Goal: Task Accomplishment & Management: Manage account settings

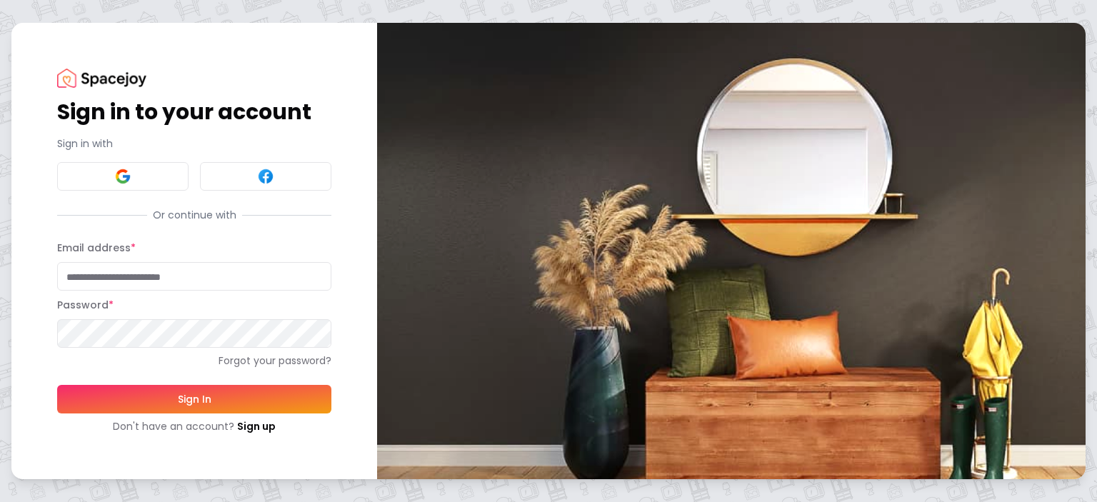
click at [129, 268] on input "Email address *" at bounding box center [194, 276] width 274 height 29
type input "**********"
click at [182, 393] on button "Sign In" at bounding box center [194, 399] width 274 height 29
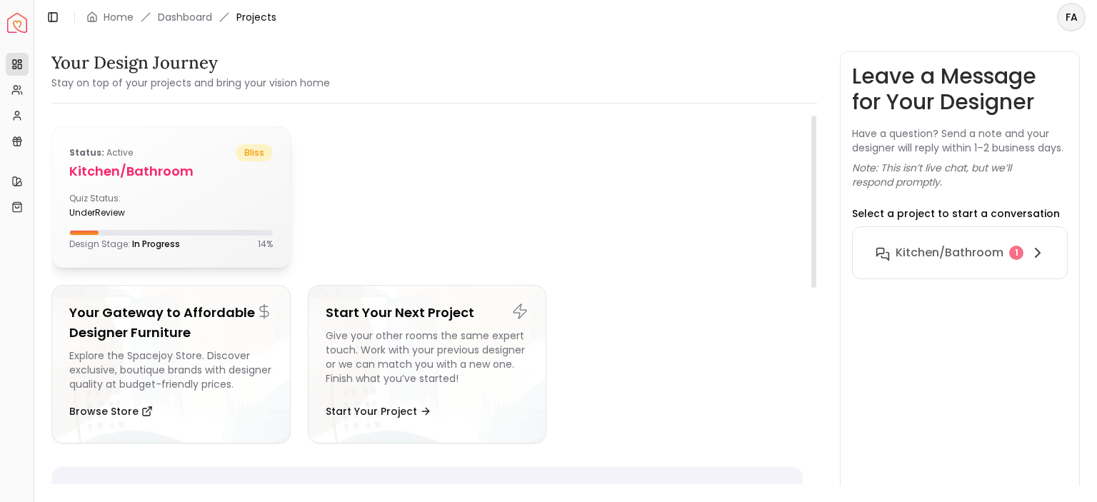
click at [127, 171] on h5 "Kitchen/Bathroom" at bounding box center [170, 171] width 203 height 20
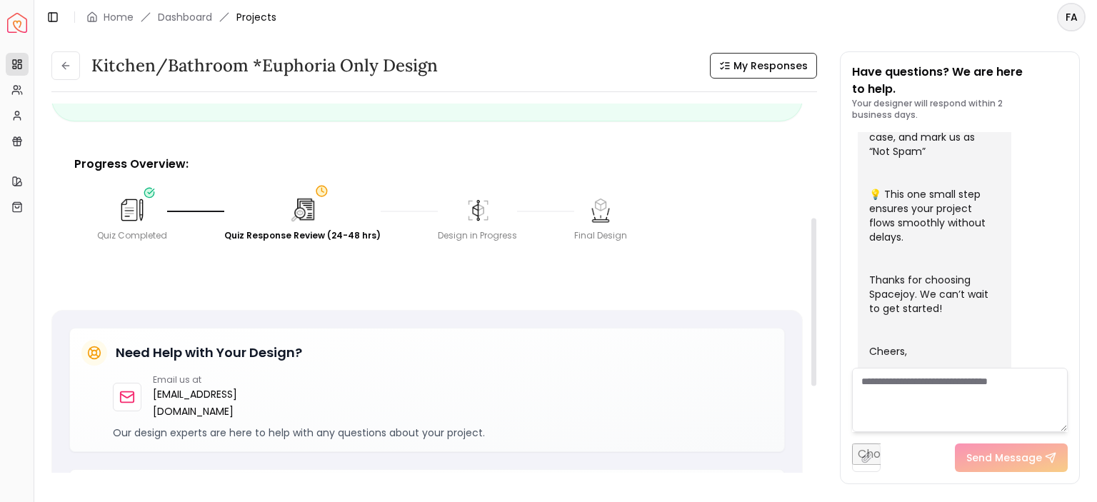
scroll to position [251, 0]
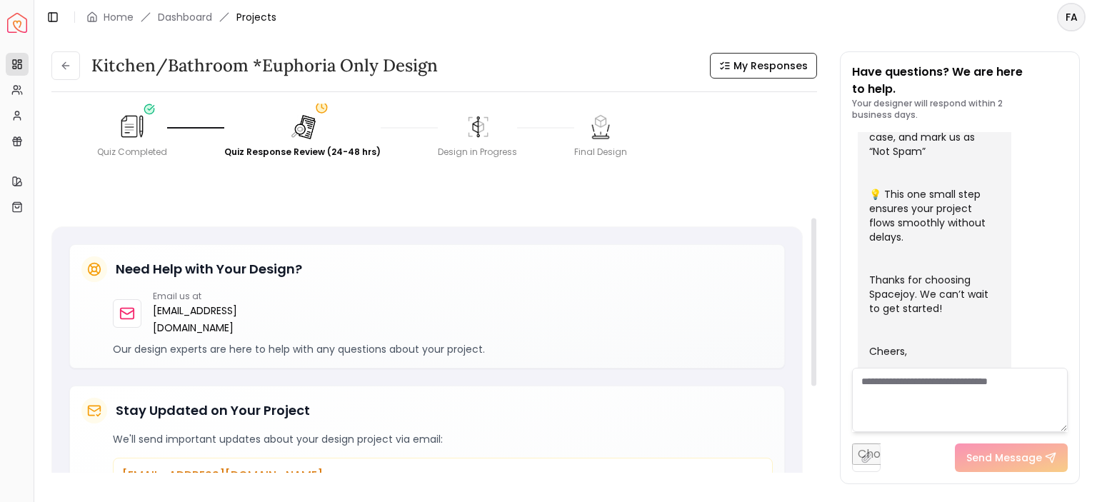
click at [298, 134] on img at bounding box center [302, 126] width 31 height 31
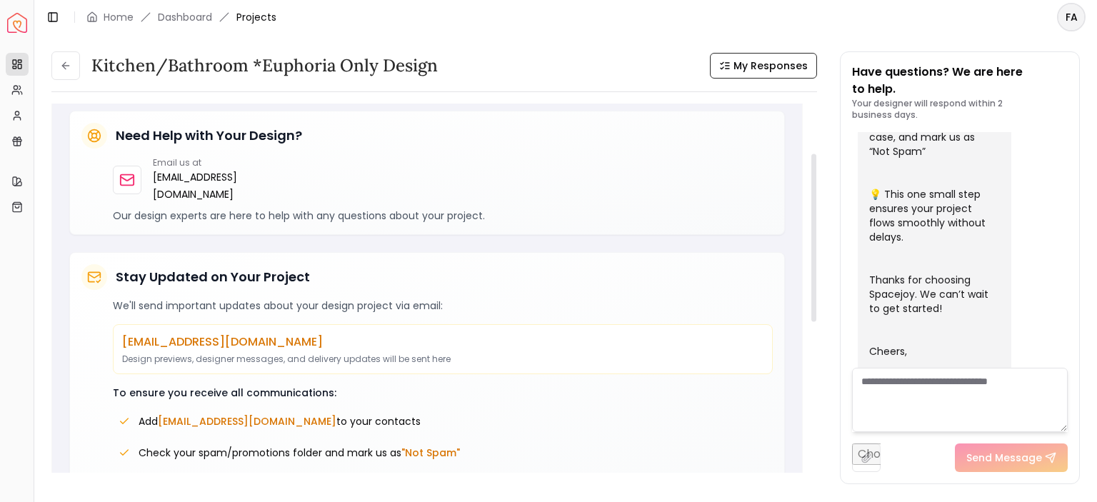
scroll to position [465, 0]
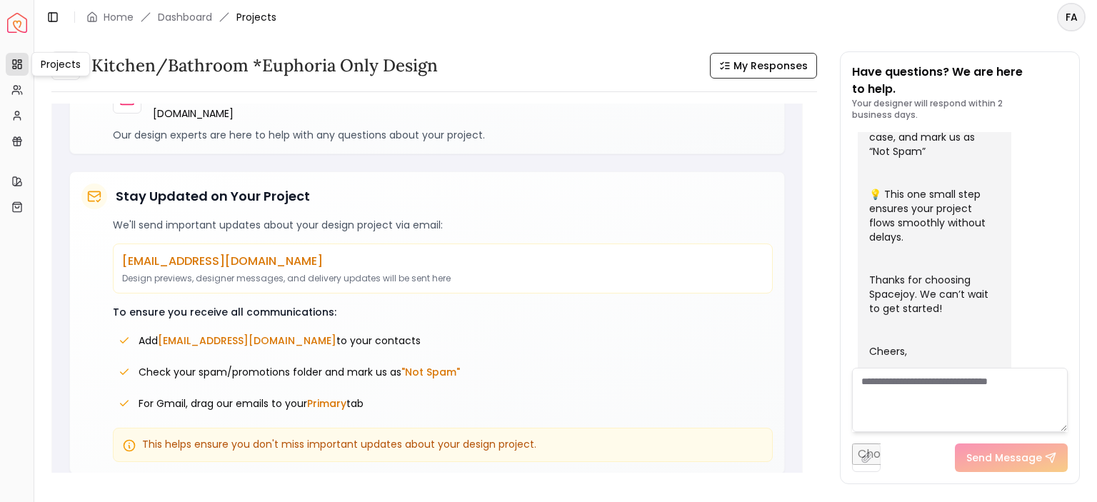
click at [24, 66] on link "Projects" at bounding box center [17, 64] width 23 height 23
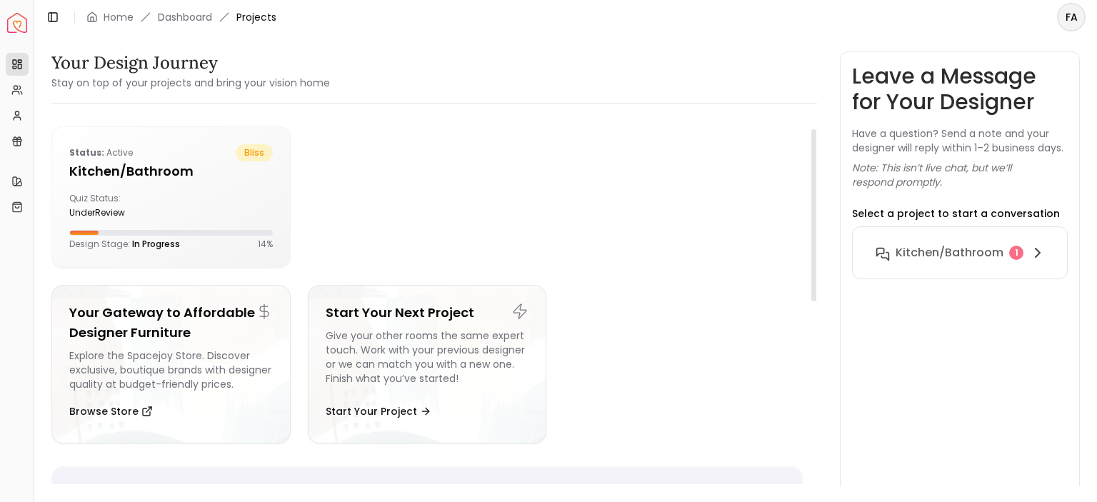
scroll to position [286, 0]
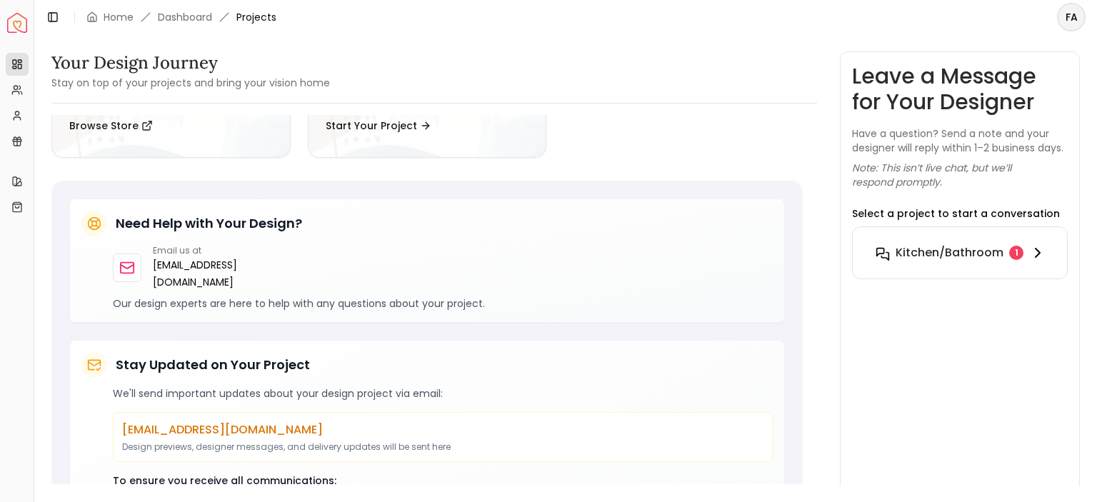
click at [984, 251] on h6 "Kitchen/Bathroom" at bounding box center [949, 252] width 108 height 17
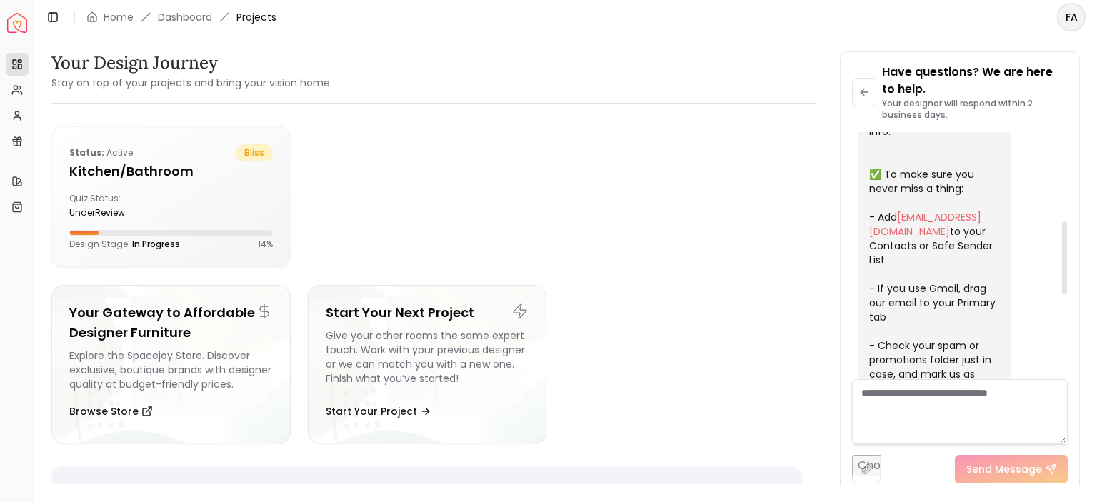
scroll to position [301, 0]
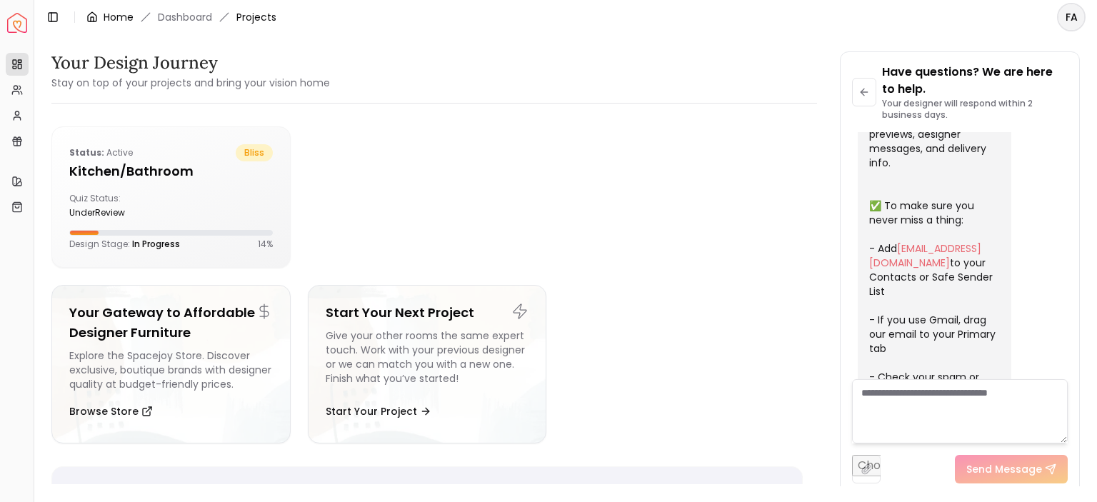
click at [123, 15] on link "Home" at bounding box center [119, 17] width 30 height 14
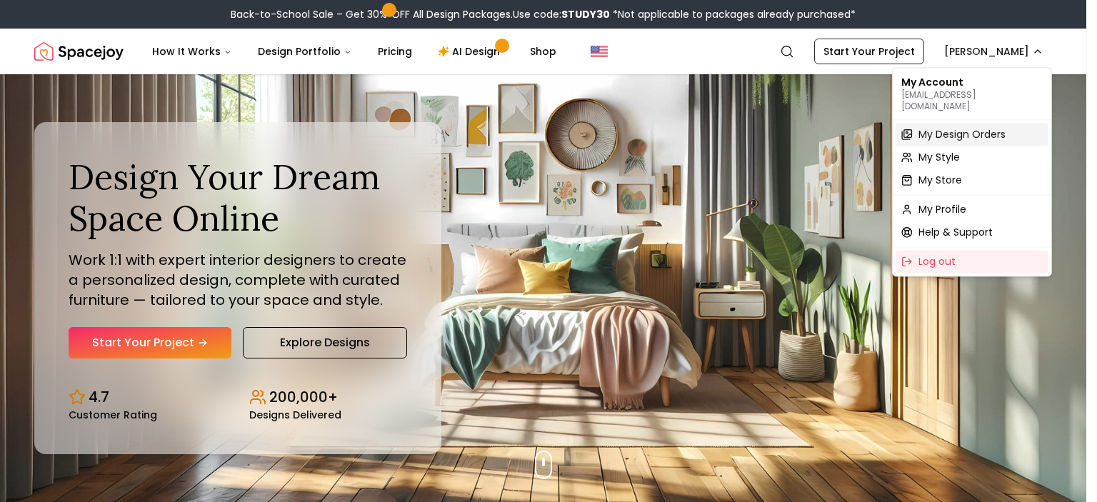
click at [937, 127] on span "My Design Orders" at bounding box center [961, 134] width 87 height 14
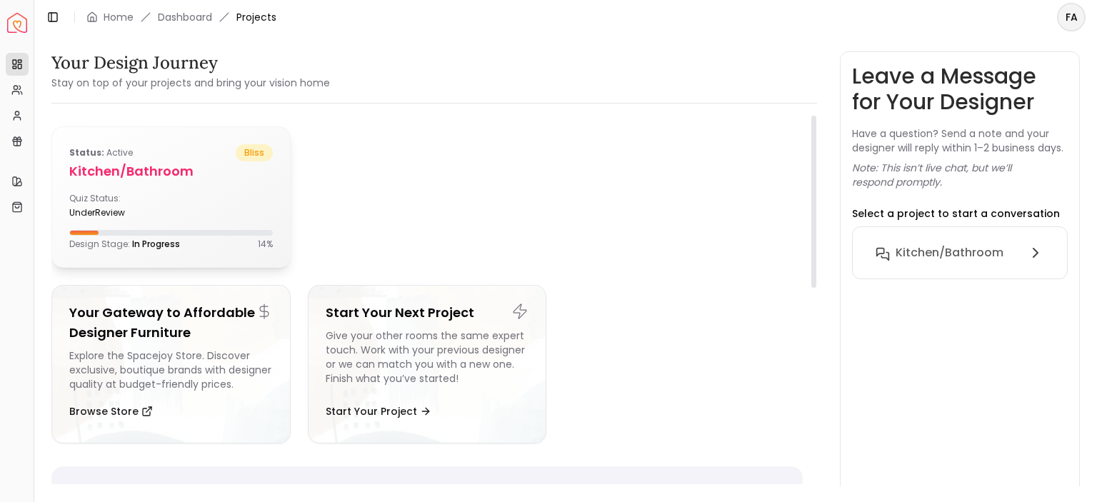
click at [152, 191] on div "Status: active bliss Kitchen/Bathroom Quiz Status: underReview Design Stage: In…" at bounding box center [171, 197] width 238 height 140
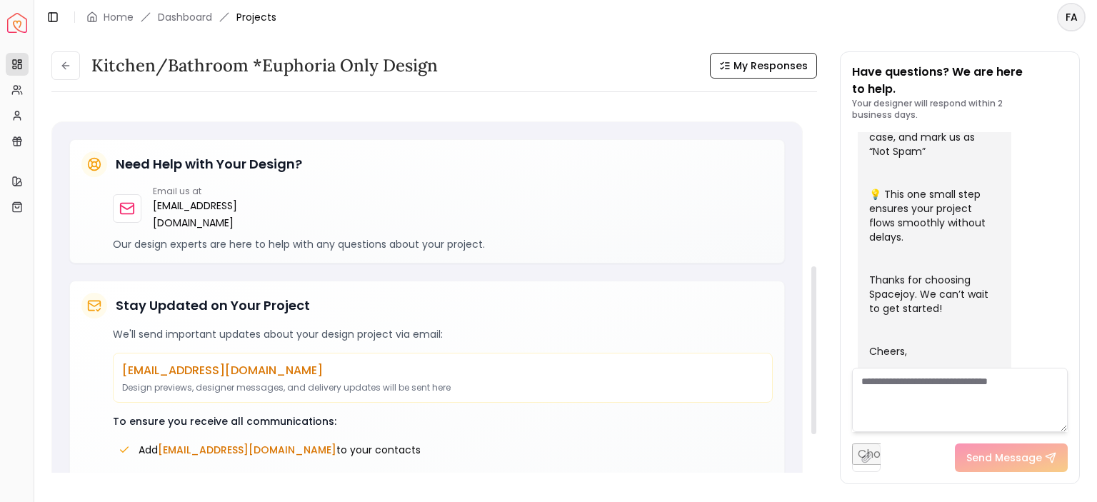
scroll to position [357, 0]
drag, startPoint x: 266, startPoint y: 201, endPoint x: 150, endPoint y: 203, distance: 115.7
click at [150, 203] on div "Email us at hello@spacejoy.com" at bounding box center [443, 207] width 660 height 46
copy p "[EMAIL_ADDRESS][DOMAIN_NAME]"
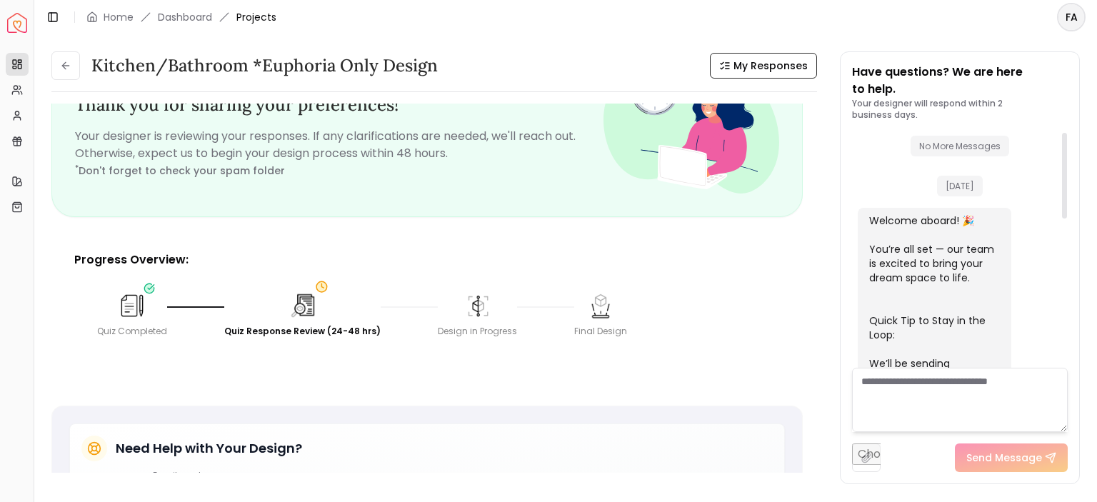
scroll to position [20, 0]
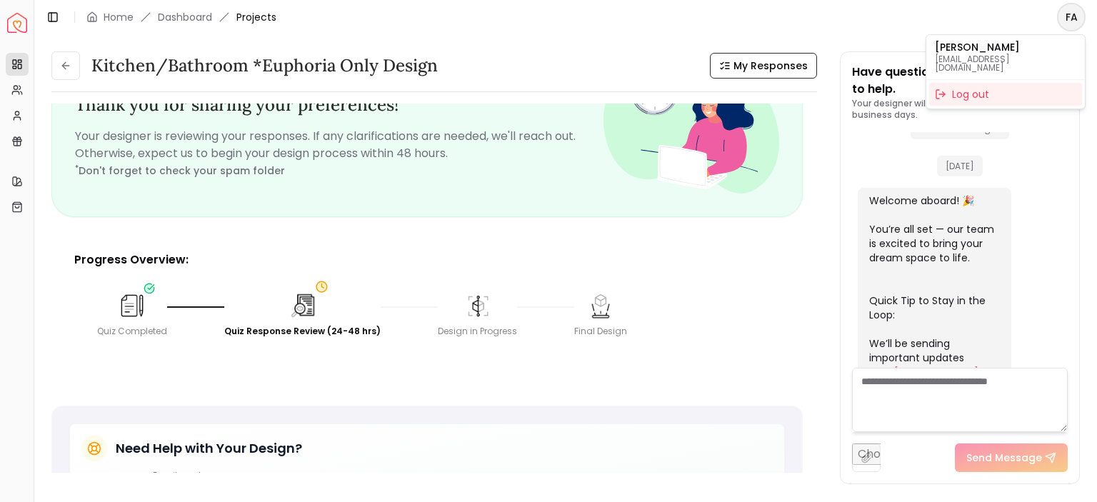
click at [1068, 28] on html "Spacejoy Dashboard Overview Projects My Referrals My Profile Gift Card Balance …" at bounding box center [548, 251] width 1097 height 502
click at [992, 83] on div "Log out" at bounding box center [1005, 94] width 153 height 23
